Goal: Learn about a topic: Learn about a topic

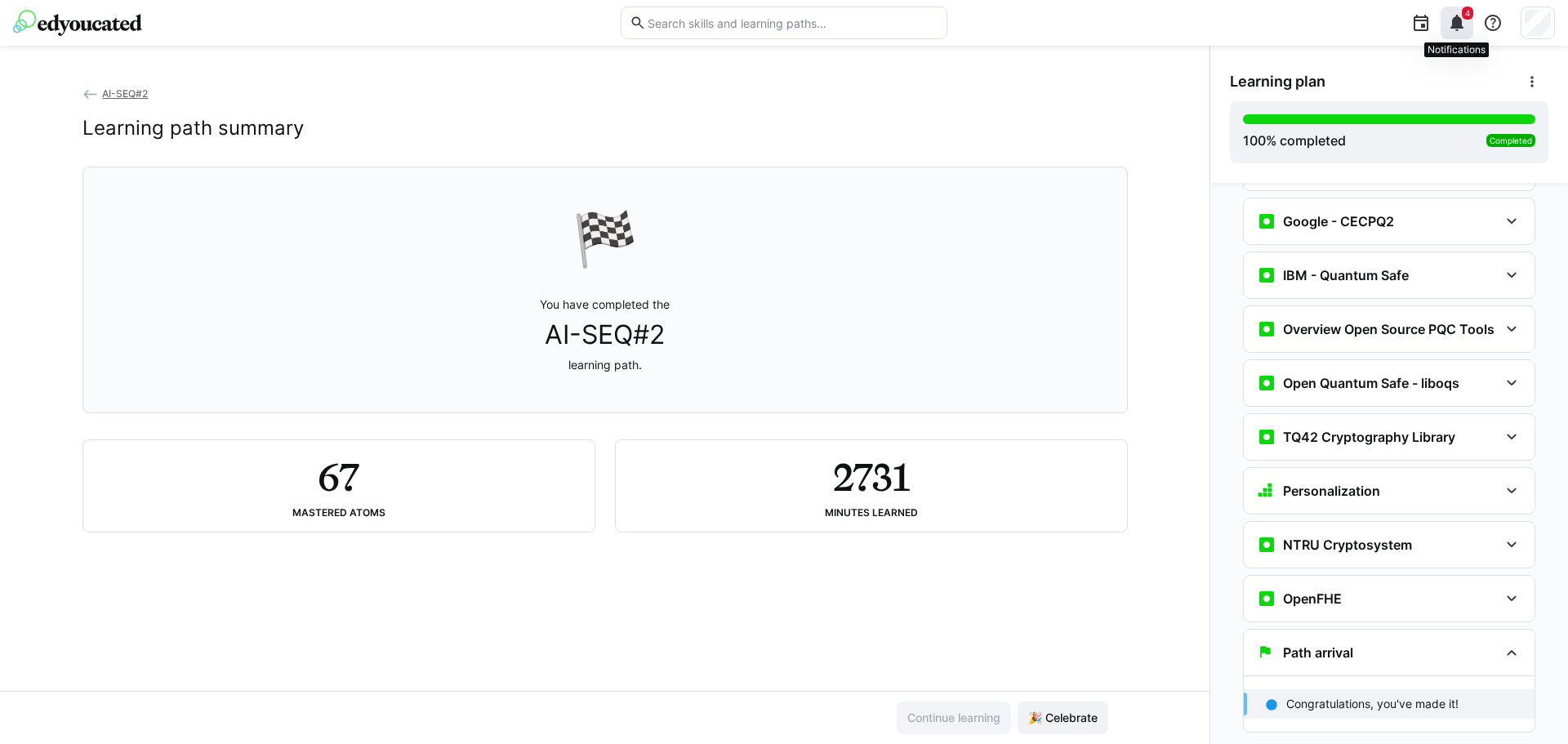
scroll to position [4035, 0]
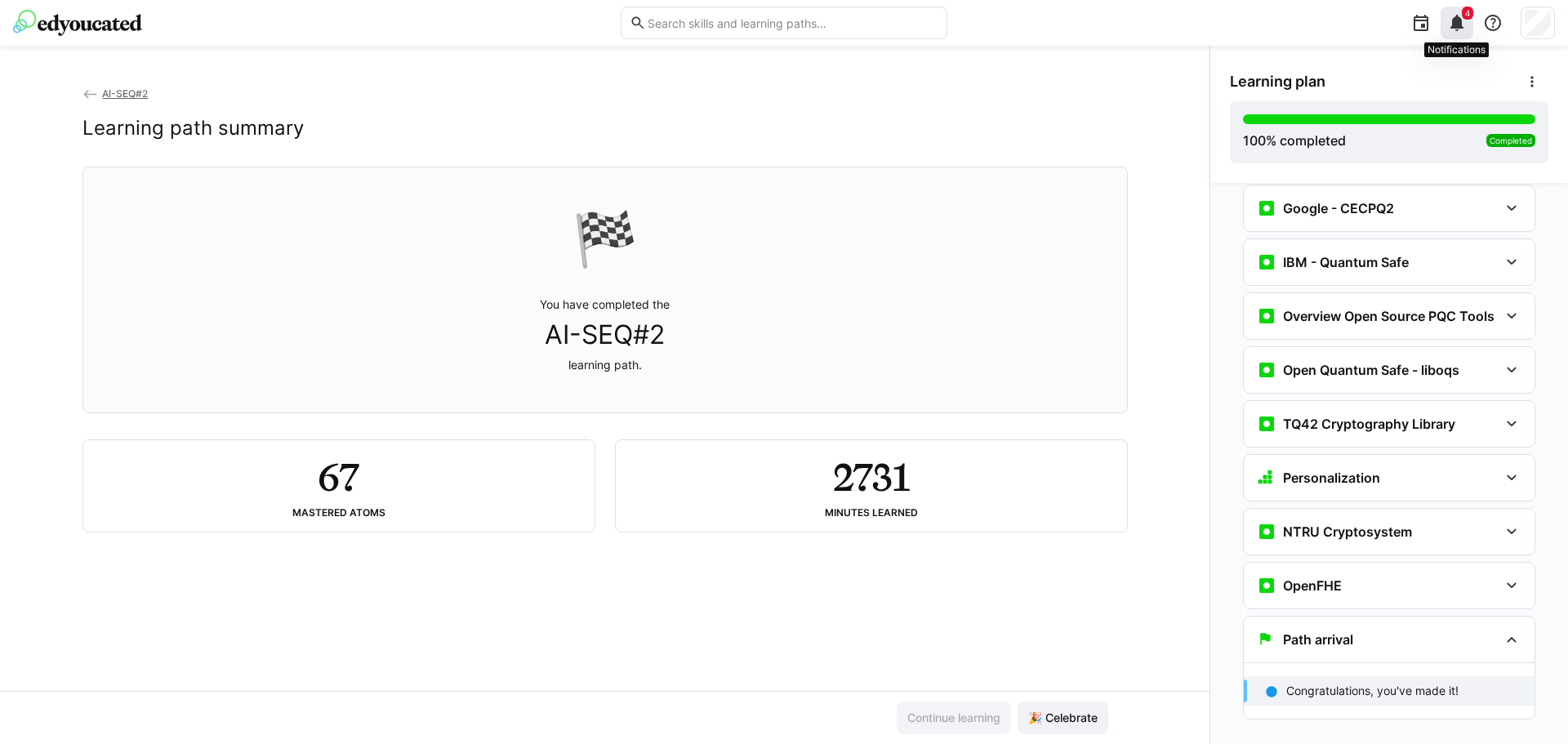
click at [1456, 24] on eds-icon at bounding box center [1456, 22] width 19 height 19
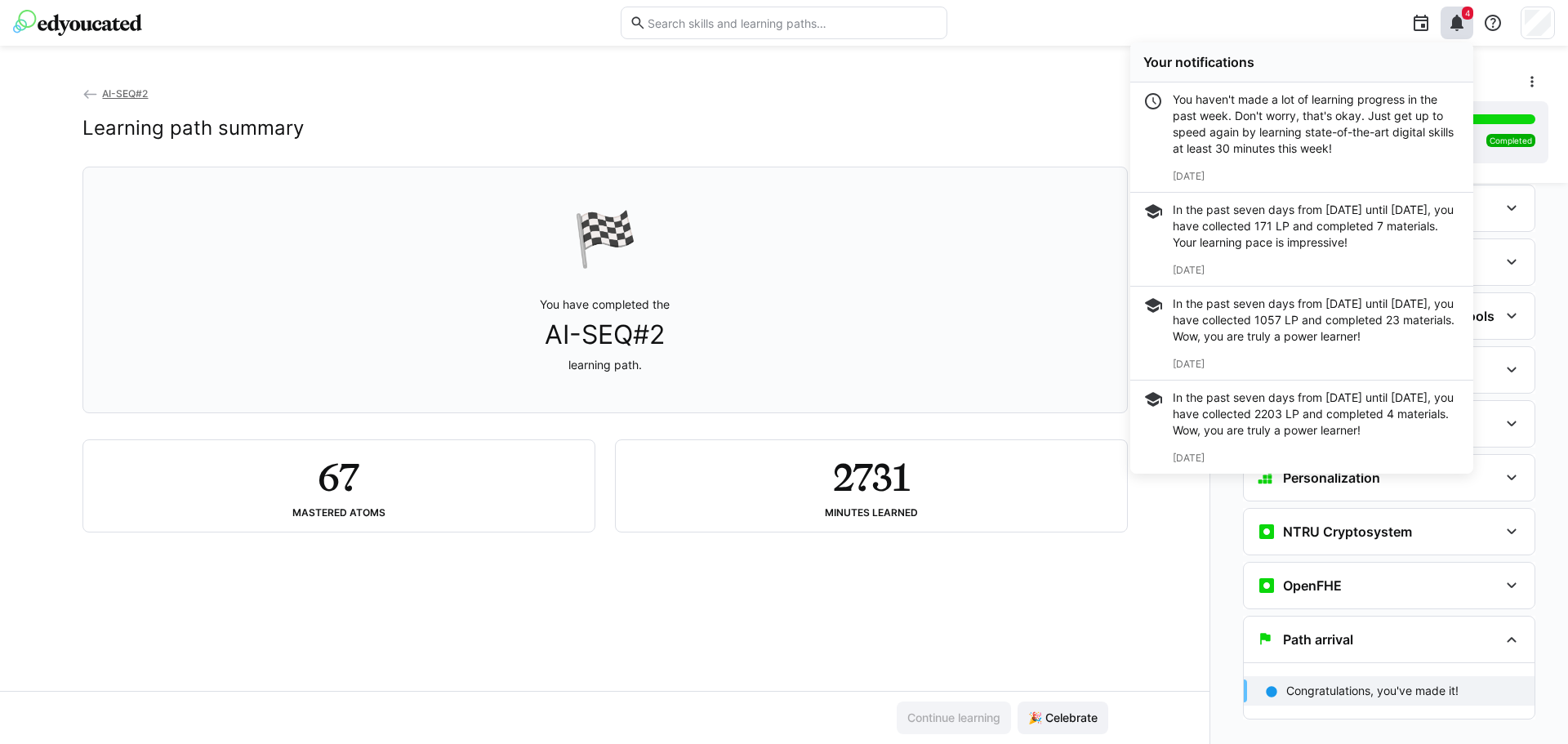
click at [114, 94] on span "AI-SEQ#2" at bounding box center [125, 93] width 46 height 12
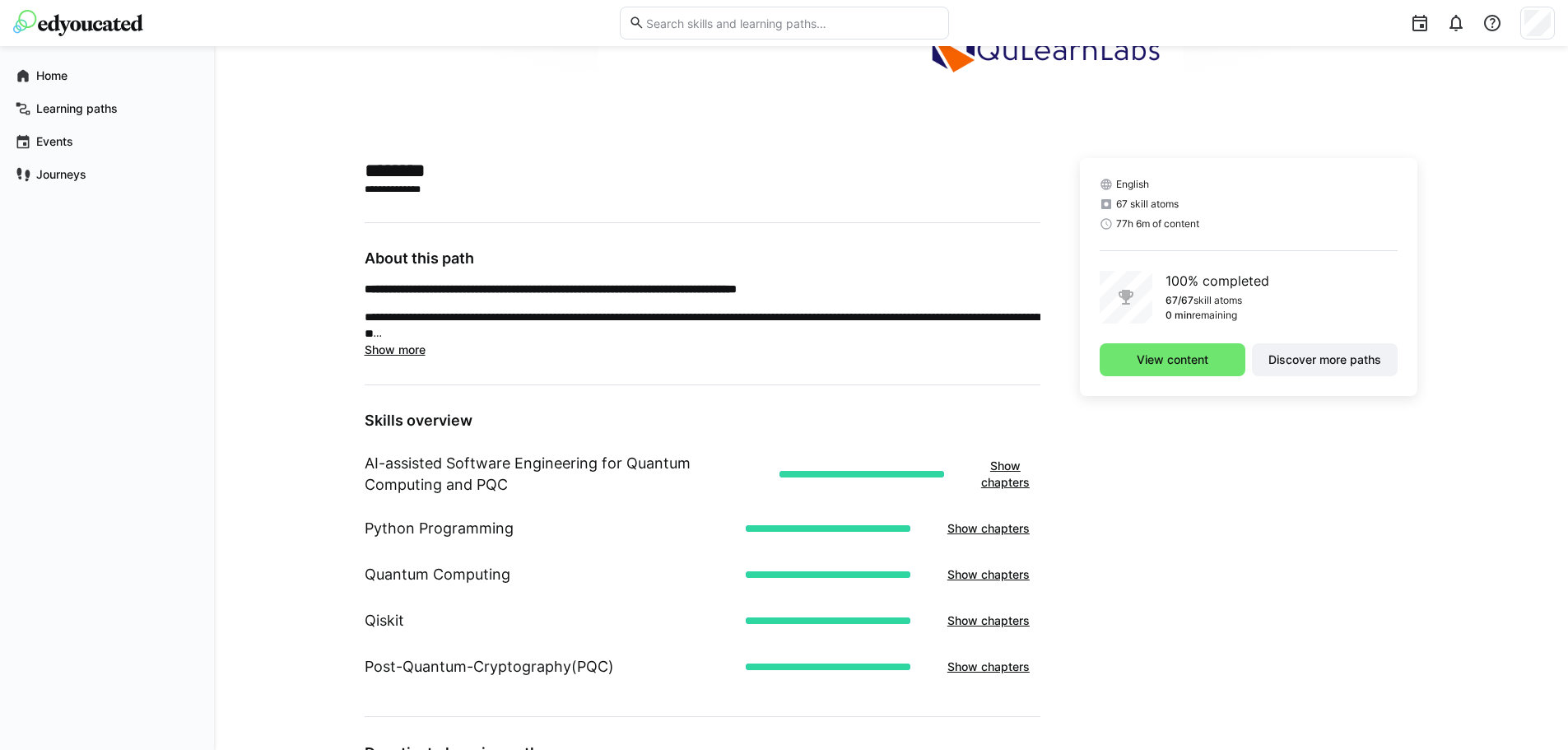
scroll to position [289, 0]
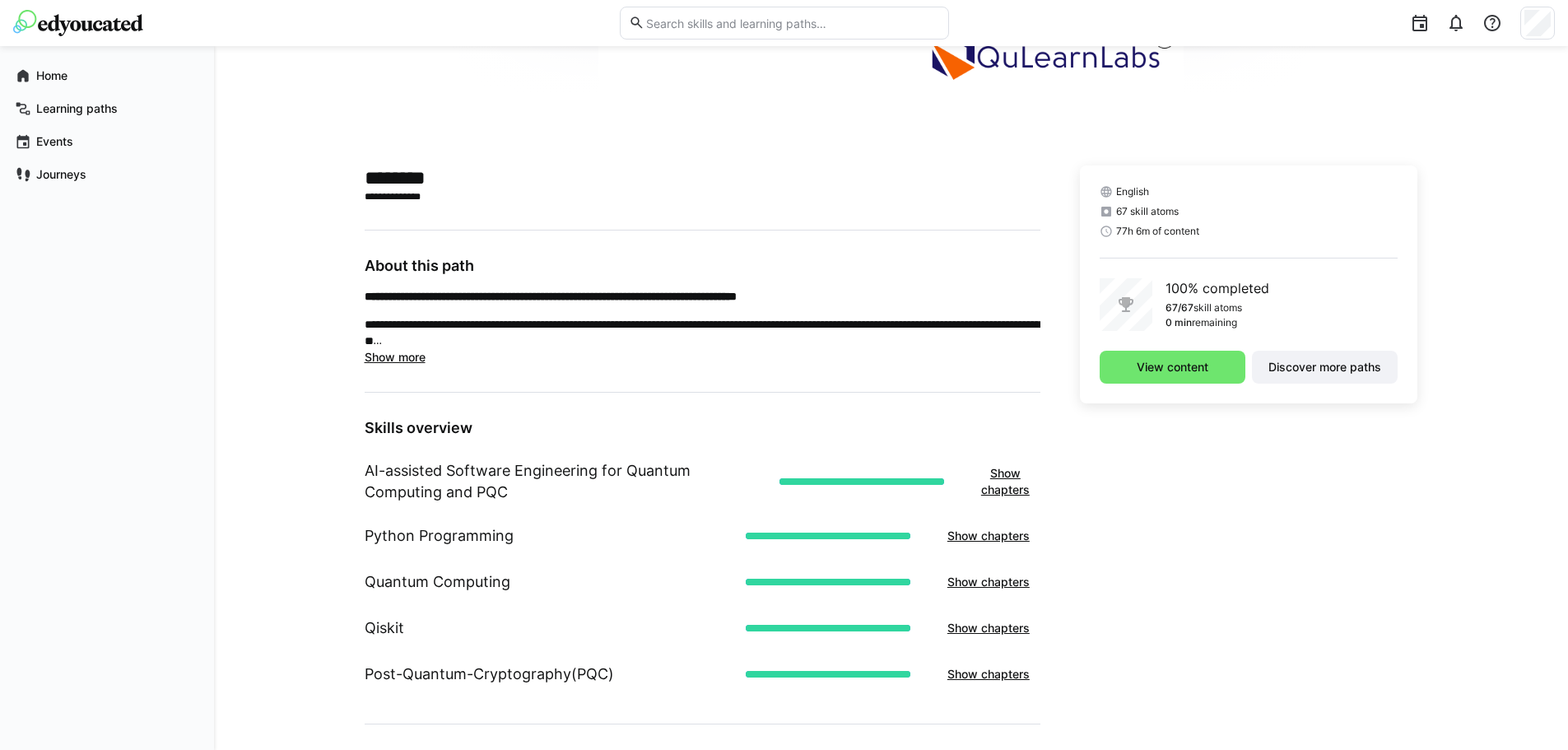
click at [421, 353] on span "Show more" at bounding box center [395, 356] width 61 height 14
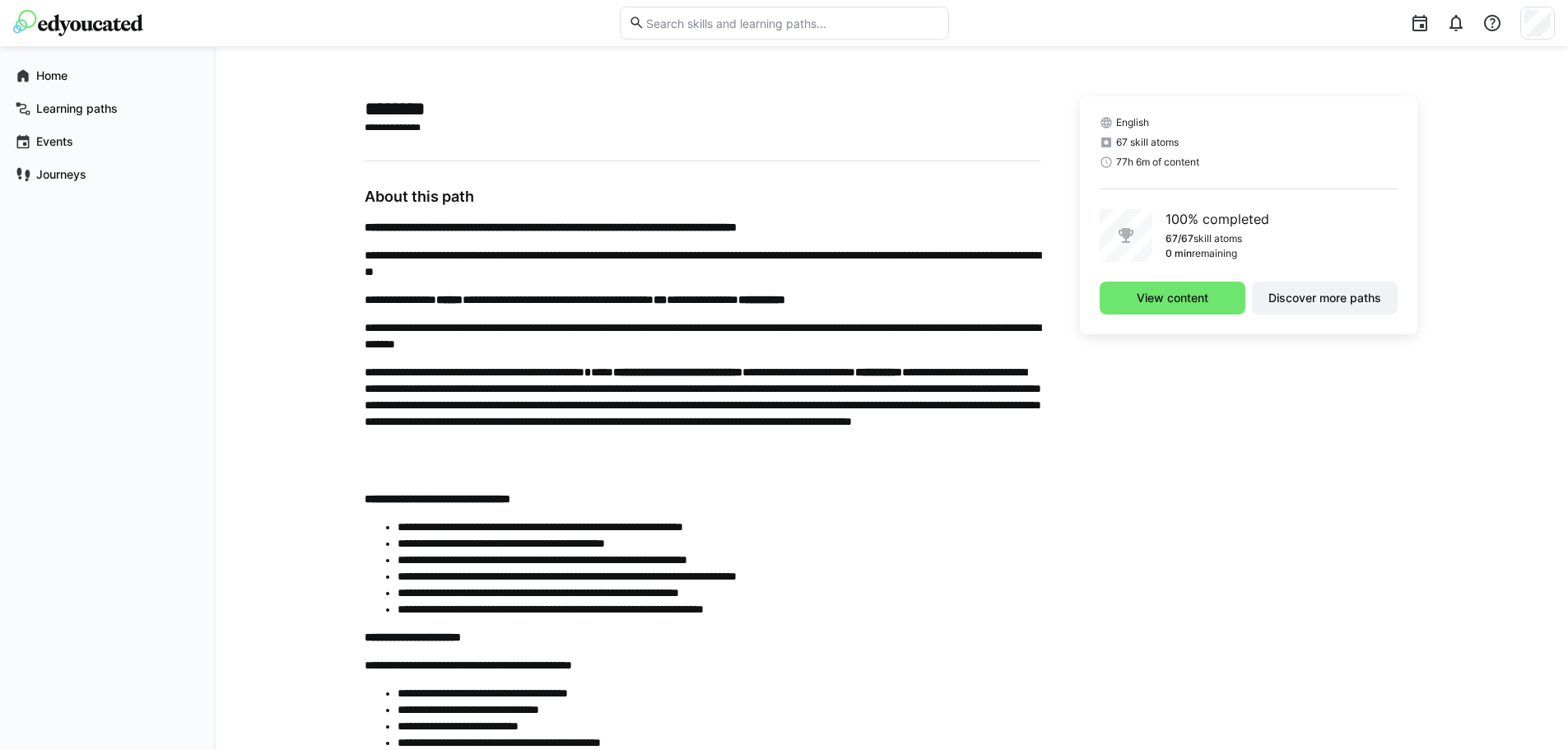
scroll to position [329, 0]
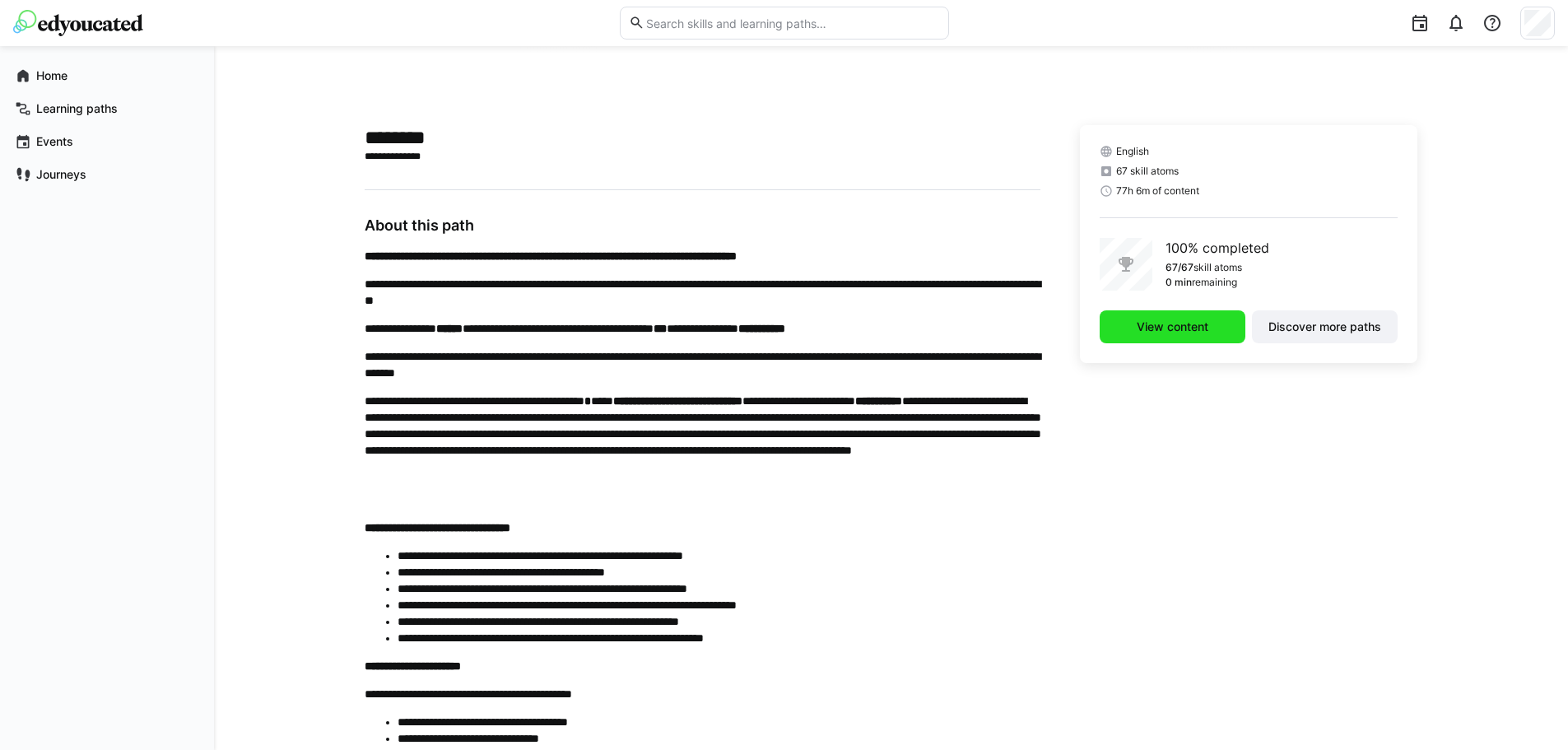
click at [1187, 327] on span "View content" at bounding box center [1173, 327] width 76 height 17
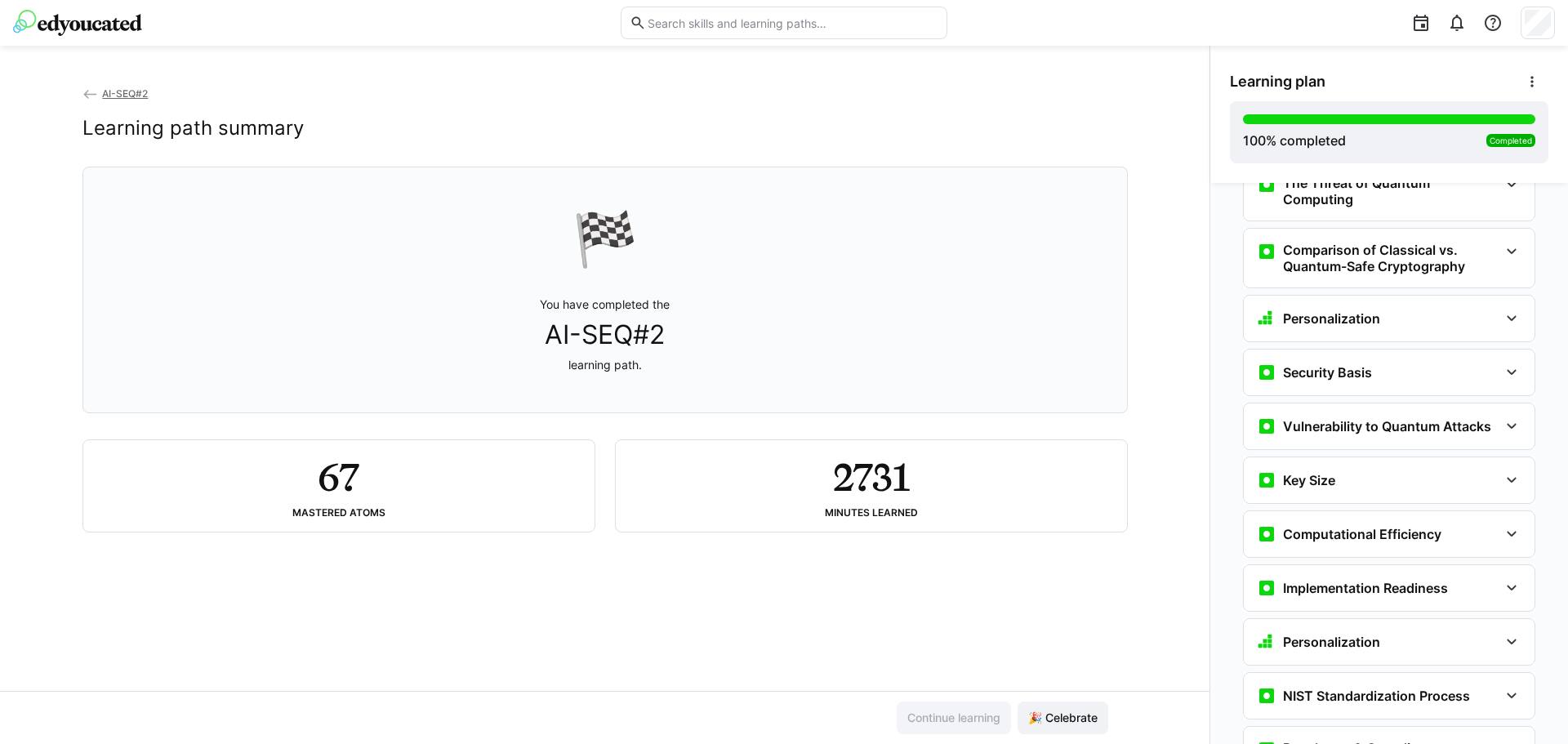
scroll to position [3580, 0]
